Goal: Navigation & Orientation: Find specific page/section

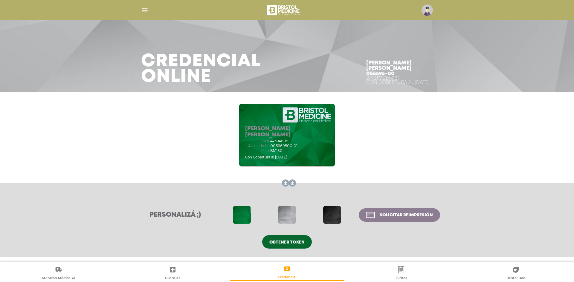
click at [144, 7] on img "button" at bounding box center [144, 10] width 7 height 7
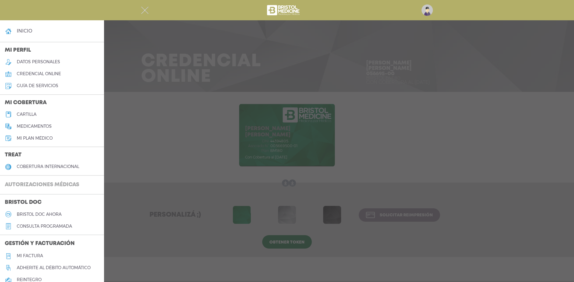
click at [66, 183] on h3 "Autorizaciones médicas" at bounding box center [42, 185] width 84 height 11
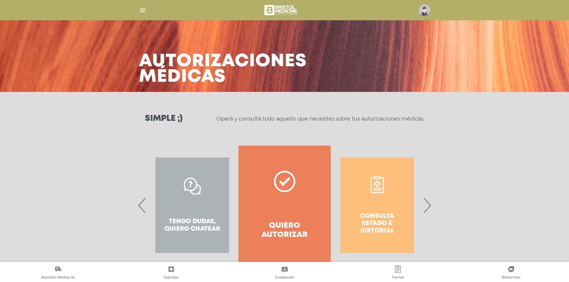
click at [145, 13] on img "button" at bounding box center [142, 10] width 7 height 7
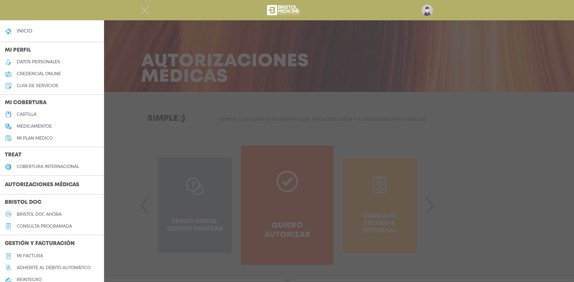
click at [61, 226] on h5 "consulta programada" at bounding box center [44, 226] width 55 height 5
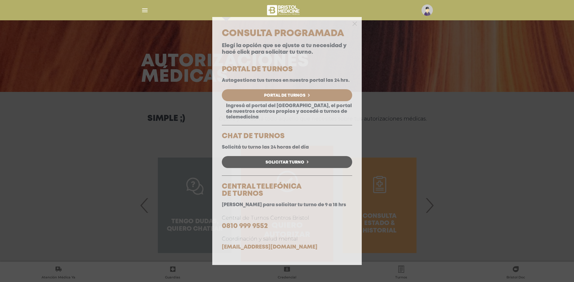
click at [265, 99] on link "Portal de Turnos" at bounding box center [287, 95] width 130 height 12
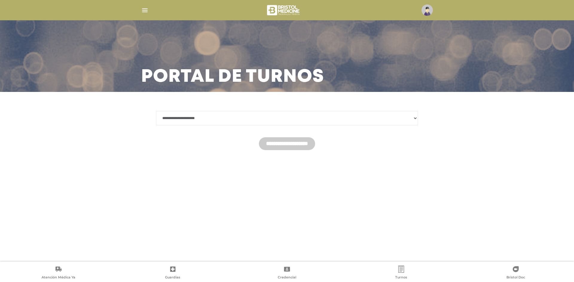
click at [243, 121] on select "**********" at bounding box center [287, 118] width 262 height 14
select select "*******"
click at [156, 111] on select "**********" at bounding box center [287, 118] width 262 height 14
click at [263, 144] on input "**********" at bounding box center [287, 143] width 56 height 13
click at [189, 117] on select "**********" at bounding box center [287, 118] width 262 height 14
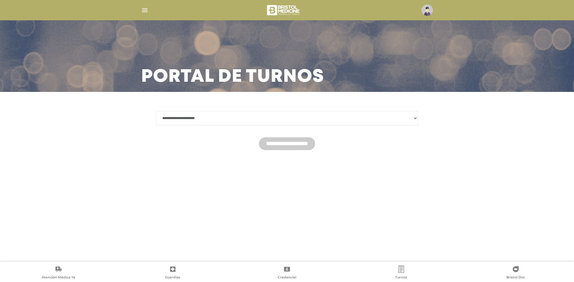
select select "*******"
click at [156, 111] on select "**********" at bounding box center [287, 118] width 262 height 14
click at [269, 146] on input "**********" at bounding box center [287, 143] width 56 height 13
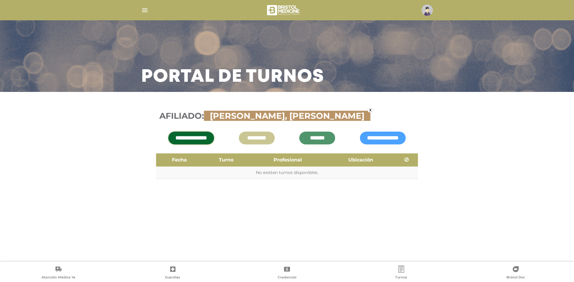
click at [423, 11] on img at bounding box center [426, 9] width 11 height 11
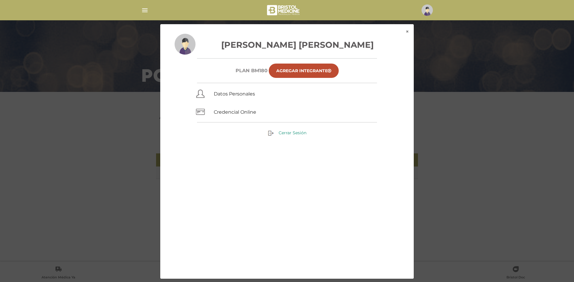
click at [290, 134] on span "Cerrar Sesión" at bounding box center [292, 132] width 28 height 5
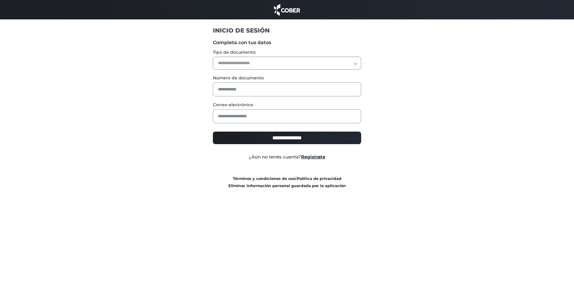
click at [238, 66] on select "**********" at bounding box center [287, 63] width 148 height 13
select select "***"
click at [213, 57] on select "**********" at bounding box center [287, 63] width 148 height 13
click at [228, 84] on input "text" at bounding box center [287, 89] width 148 height 14
paste input "********"
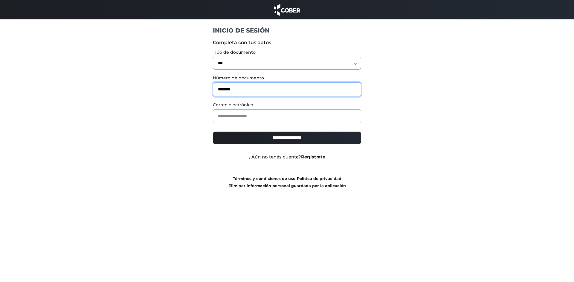
type input "********"
click at [228, 120] on input "email" at bounding box center [287, 116] width 148 height 14
click at [260, 111] on input "email" at bounding box center [287, 116] width 148 height 14
paste input "**********"
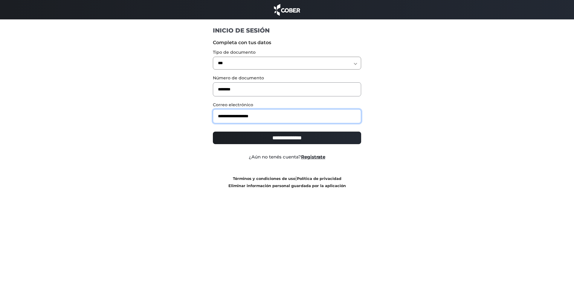
type input "**********"
click at [213, 132] on input "**********" at bounding box center [287, 138] width 148 height 13
type input "**********"
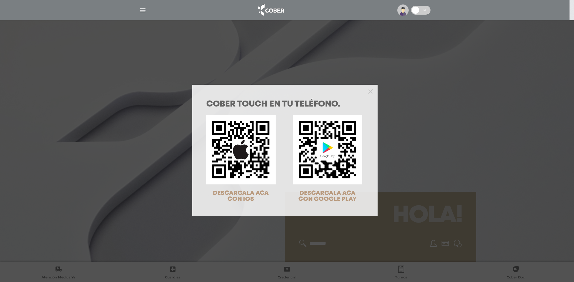
click at [478, 65] on div "COBER TOUCH en tu teléfono. DESCARGALA ACA CON IOS DESCARGALA ACA CON GOOGLE PL…" at bounding box center [287, 141] width 574 height 282
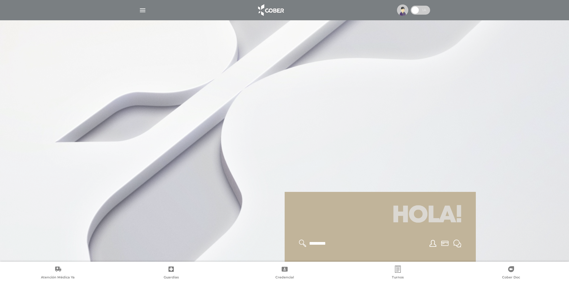
click at [407, 7] on img at bounding box center [402, 9] width 11 height 11
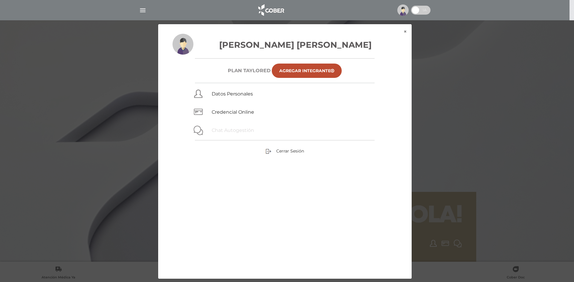
click at [230, 133] on link "Chat Autogestión" at bounding box center [233, 131] width 42 height 6
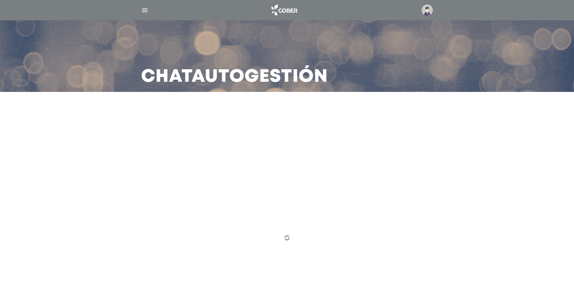
click at [425, 10] on img at bounding box center [426, 9] width 11 height 11
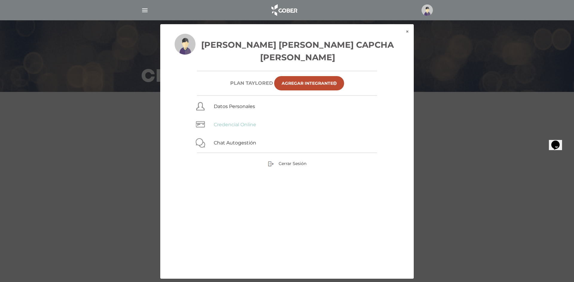
click at [235, 122] on link "Credencial Online" at bounding box center [235, 125] width 42 height 6
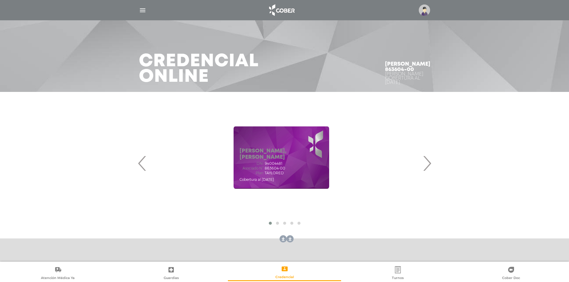
drag, startPoint x: 310, startPoint y: 168, endPoint x: 226, endPoint y: 166, distance: 83.7
click at [240, 166] on div "DNI 94004481 Asociado N° 863604-00 Plan TAYLORED" at bounding box center [282, 169] width 84 height 14
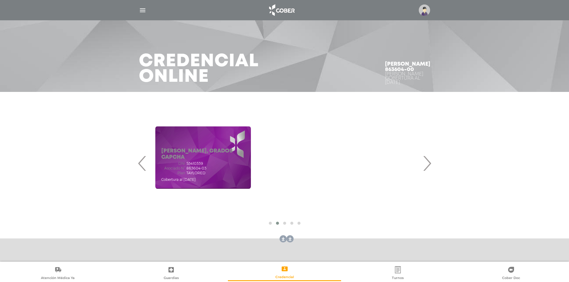
drag, startPoint x: 327, startPoint y: 166, endPoint x: 226, endPoint y: 165, distance: 101.3
click at [235, 165] on div "[PERSON_NAME], GRADOS CAPCHA DNI 53410339 Asociado N° 863604-03 Plan TAYLORED" at bounding box center [203, 157] width 96 height 63
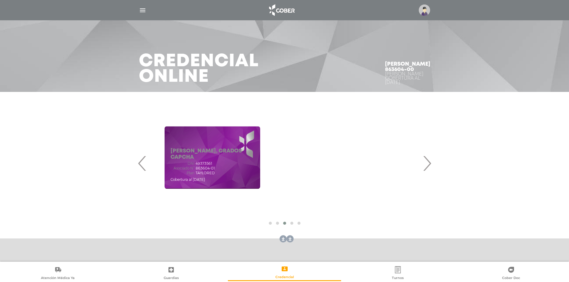
drag, startPoint x: 303, startPoint y: 165, endPoint x: 228, endPoint y: 163, distance: 75.0
click at [228, 163] on div "DNI 49373561" at bounding box center [213, 164] width 84 height 4
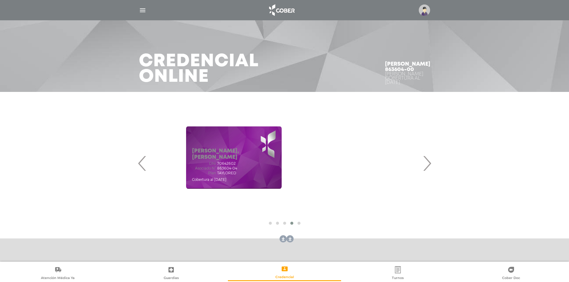
drag, startPoint x: 304, startPoint y: 163, endPoint x: 202, endPoint y: 163, distance: 102.2
click at [207, 163] on div "DNI 70642602" at bounding box center [234, 164] width 84 height 4
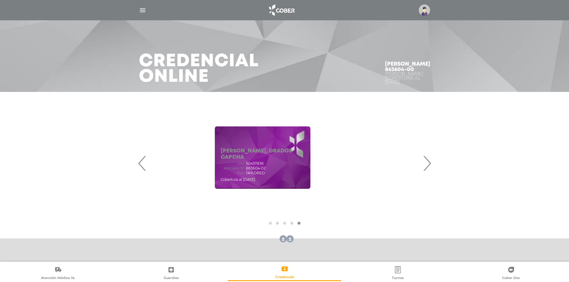
drag, startPoint x: 318, startPoint y: 164, endPoint x: 208, endPoint y: 166, distance: 109.7
click at [210, 166] on div "[PERSON_NAME], GRADOS CAPCHA DNI 50437836 Asociado N° 863604-02 Plan TAYLORED" at bounding box center [262, 158] width 277 height 120
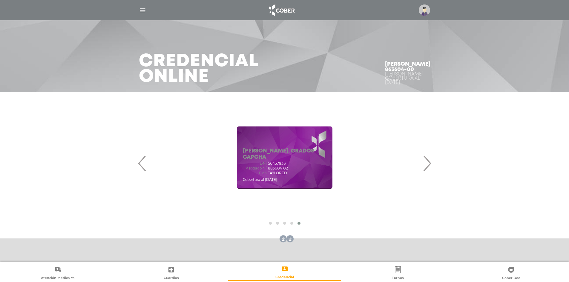
drag, startPoint x: 264, startPoint y: 168, endPoint x: 349, endPoint y: 168, distance: 84.6
click at [267, 168] on span "Asociado N°" at bounding box center [255, 168] width 24 height 4
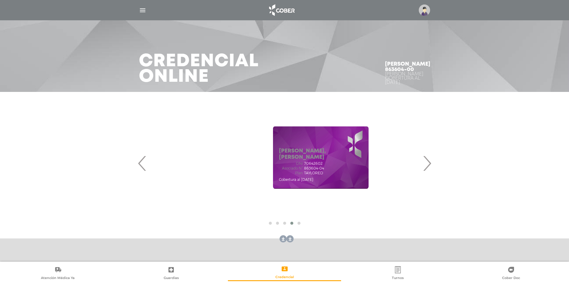
drag, startPoint x: 258, startPoint y: 175, endPoint x: 326, endPoint y: 175, distance: 68.1
click at [321, 175] on div "[PERSON_NAME], [PERSON_NAME] DNI 70642602 Asociado N° 863604-04 Plan TAYLORED" at bounding box center [321, 165] width 84 height 35
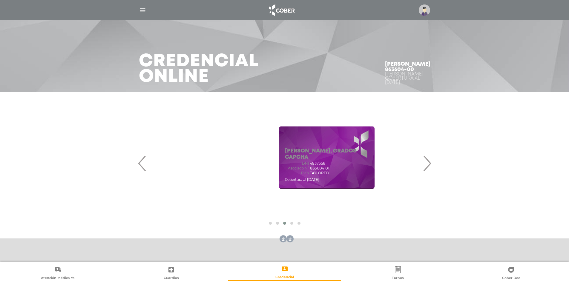
drag, startPoint x: 281, startPoint y: 175, endPoint x: 340, endPoint y: 175, distance: 58.9
click at [338, 175] on div "[PERSON_NAME], GRADOS CAPCHA DNI 49373561 Asociado N° 863604-01 Plan TAYLORED" at bounding box center [327, 165] width 84 height 35
drag, startPoint x: 267, startPoint y: 175, endPoint x: 338, endPoint y: 175, distance: 70.8
click at [335, 175] on div "Plan TAYLORED" at bounding box center [328, 173] width 84 height 4
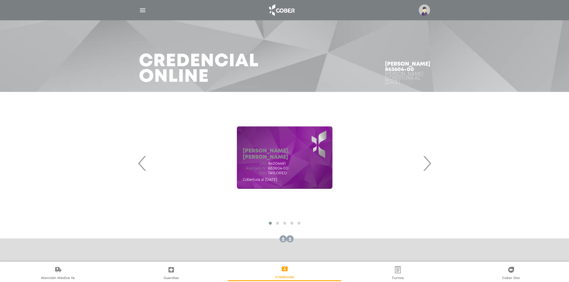
drag, startPoint x: 261, startPoint y: 173, endPoint x: 207, endPoint y: 173, distance: 53.8
click at [208, 173] on div "[PERSON_NAME], [PERSON_NAME] DNI 94004481 Asociado N° 863604-00 Plan TAYLORED" at bounding box center [284, 158] width 277 height 120
click at [429, 170] on span "›" at bounding box center [427, 163] width 12 height 32
click at [428, 170] on span "›" at bounding box center [427, 163] width 12 height 32
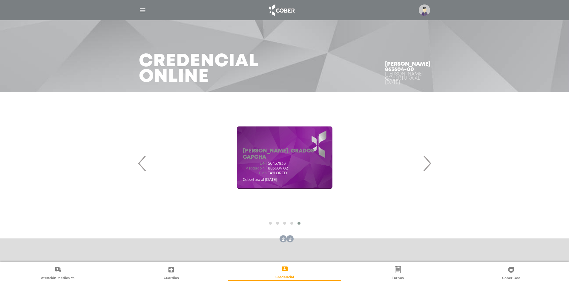
click at [428, 170] on span "›" at bounding box center [427, 163] width 12 height 32
click at [427, 165] on span "›" at bounding box center [427, 163] width 12 height 32
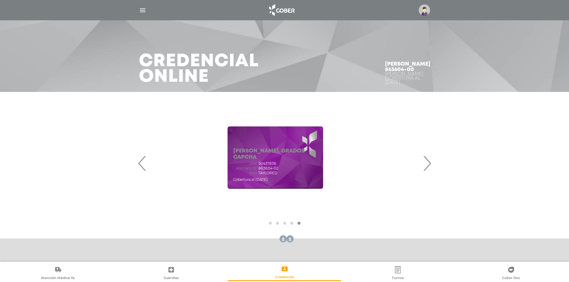
drag, startPoint x: 310, startPoint y: 173, endPoint x: 224, endPoint y: 180, distance: 86.3
click at [227, 180] on div "[PERSON_NAME], GRADOS CAPCHA DNI 50437836 Asociado N° 863604-02 Plan TAYLORED" at bounding box center [275, 158] width 277 height 120
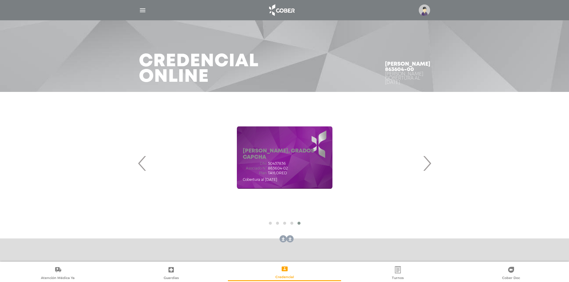
drag, startPoint x: 330, startPoint y: 177, endPoint x: 368, endPoint y: 177, distance: 37.4
click at [327, 177] on div "Cobertura al [DATE]" at bounding box center [285, 179] width 84 height 7
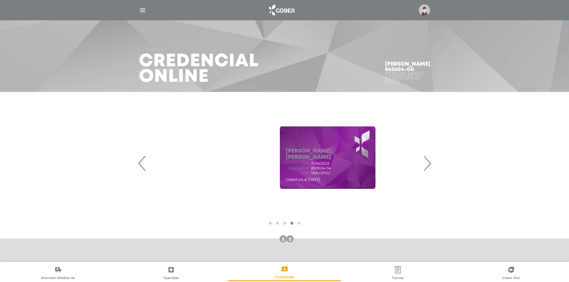
drag, startPoint x: 289, startPoint y: 174, endPoint x: 382, endPoint y: 168, distance: 93.2
click at [370, 168] on div "DNI 70642602 Asociado N° 863604-04 Plan TAYLORED" at bounding box center [328, 169] width 84 height 14
drag, startPoint x: 272, startPoint y: 168, endPoint x: 352, endPoint y: 169, distance: 80.1
click at [330, 169] on span "863604-01" at bounding box center [320, 168] width 19 height 4
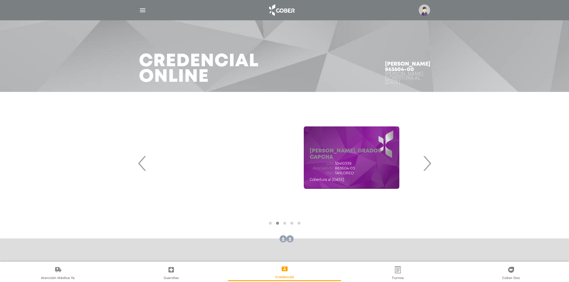
drag, startPoint x: 324, startPoint y: 170, endPoint x: 337, endPoint y: 170, distance: 12.5
click at [334, 170] on span "Asociado N°" at bounding box center [322, 168] width 24 height 4
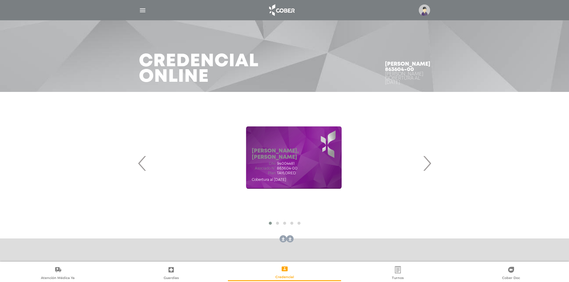
drag, startPoint x: 288, startPoint y: 174, endPoint x: 390, endPoint y: 163, distance: 102.8
click at [386, 163] on div "[PERSON_NAME], [PERSON_NAME] DNI 94004481 Asociado N° 863604-00 Plan TAYLORED" at bounding box center [293, 158] width 277 height 120
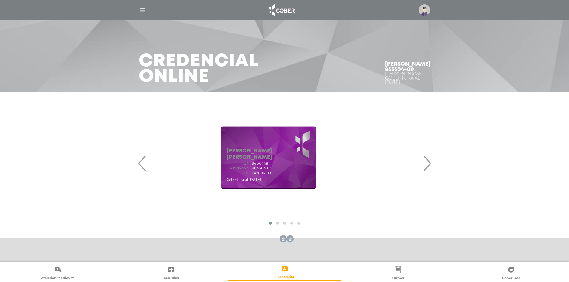
drag, startPoint x: 296, startPoint y: 162, endPoint x: 215, endPoint y: 167, distance: 80.8
click at [227, 167] on div "DNI 94004481 Asociado N° 863604-00 Plan TAYLORED" at bounding box center [269, 169] width 84 height 14
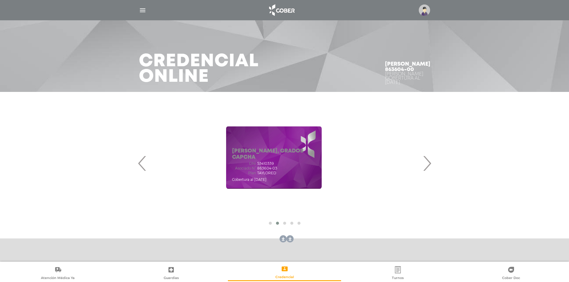
drag, startPoint x: 295, startPoint y: 164, endPoint x: 263, endPoint y: 168, distance: 31.6
click at [243, 168] on div "DNI 53410339 Asociado N° 863604-03 Plan TAYLORED" at bounding box center [274, 169] width 84 height 14
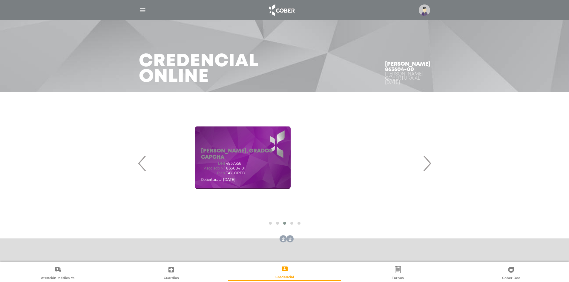
drag, startPoint x: 322, startPoint y: 170, endPoint x: 276, endPoint y: 197, distance: 53.5
click at [241, 170] on div "[PERSON_NAME], GRADOS CAPCHA DNI 49373561 Asociado N° 863604-01 Plan TAYLORED" at bounding box center [243, 157] width 96 height 63
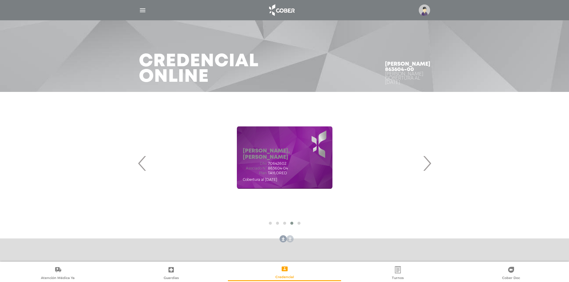
drag, startPoint x: 299, startPoint y: 176, endPoint x: 223, endPoint y: 176, distance: 75.9
click at [243, 176] on div "[PERSON_NAME], [PERSON_NAME] DNI 70642602 Asociado N° 863604-04 Plan TAYLORED" at bounding box center [285, 165] width 84 height 35
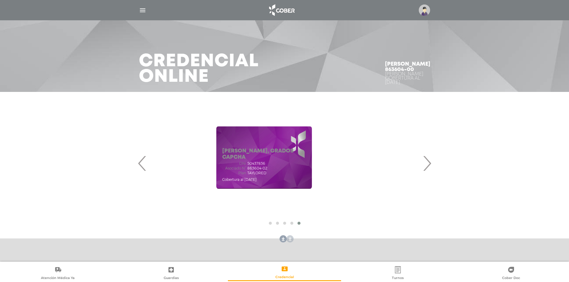
drag, startPoint x: 325, startPoint y: 174, endPoint x: 232, endPoint y: 174, distance: 92.3
click at [233, 174] on div "[PERSON_NAME], GRADOS CAPCHA DNI 50437836 Asociado N° 863604-02 Plan TAYLORED" at bounding box center [263, 158] width 277 height 120
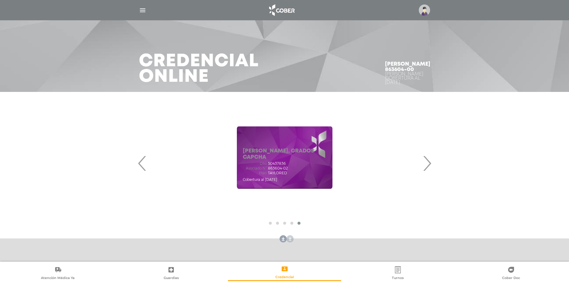
drag, startPoint x: 353, startPoint y: 170, endPoint x: 366, endPoint y: 170, distance: 13.7
click at [327, 170] on div "DNI 50437836 Asociado N° 863604-02 Plan TAYLORED" at bounding box center [285, 169] width 84 height 14
drag, startPoint x: 296, startPoint y: 169, endPoint x: 354, endPoint y: 167, distance: 58.0
click at [288, 167] on span "863604-04" at bounding box center [278, 168] width 20 height 4
drag, startPoint x: 288, startPoint y: 167, endPoint x: 337, endPoint y: 167, distance: 48.7
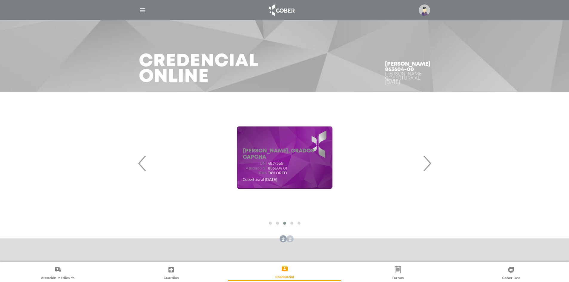
click at [287, 167] on span "863604-01" at bounding box center [277, 168] width 19 height 4
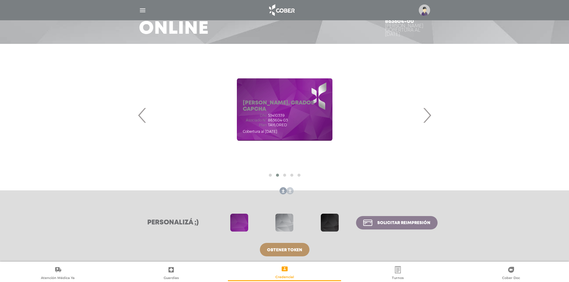
scroll to position [51, 0]
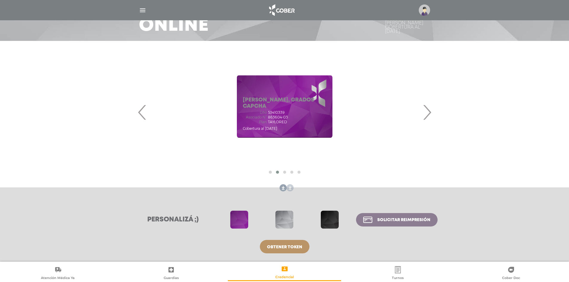
drag, startPoint x: 285, startPoint y: 117, endPoint x: 360, endPoint y: 123, distance: 75.2
click at [327, 123] on div "DNI 53410339 Asociado N° 863604-03 Plan TAYLORED" at bounding box center [285, 118] width 84 height 14
